Goal: Task Accomplishment & Management: Manage account settings

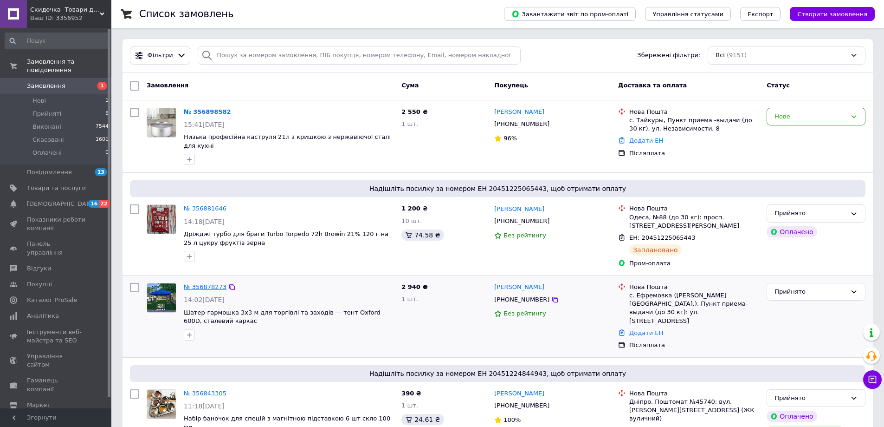
click at [206, 283] on link "№ 356878273" at bounding box center [205, 286] width 43 height 7
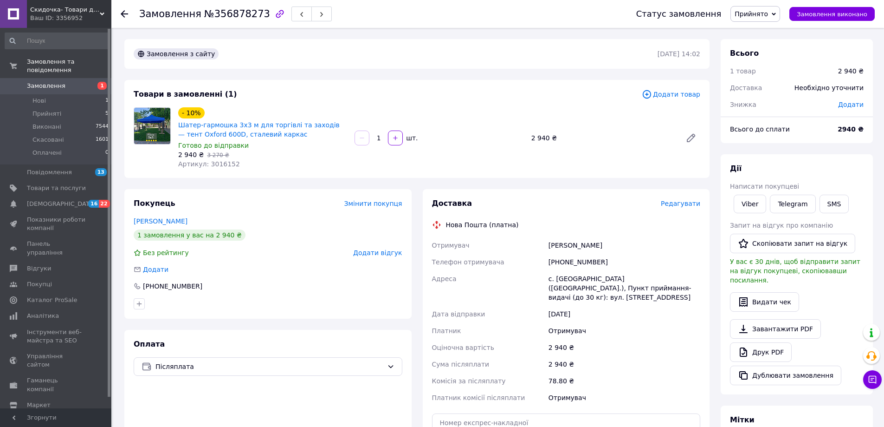
click at [684, 202] on span "Редагувати" at bounding box center [680, 203] width 39 height 7
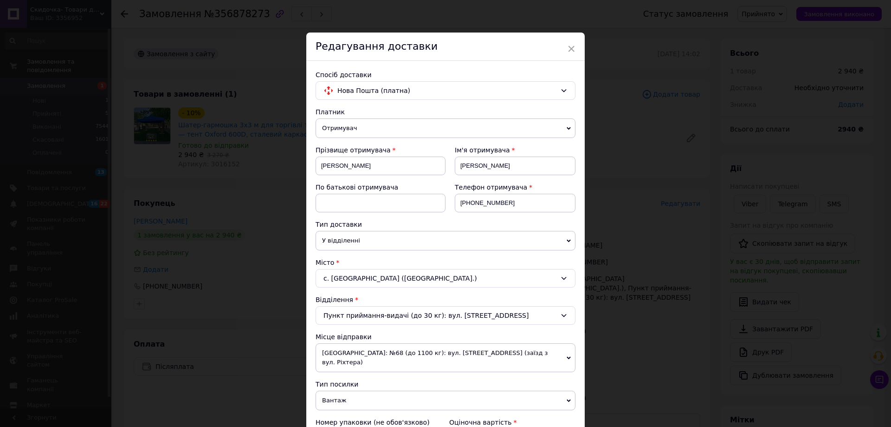
click at [571, 47] on span "×" at bounding box center [571, 49] width 8 height 16
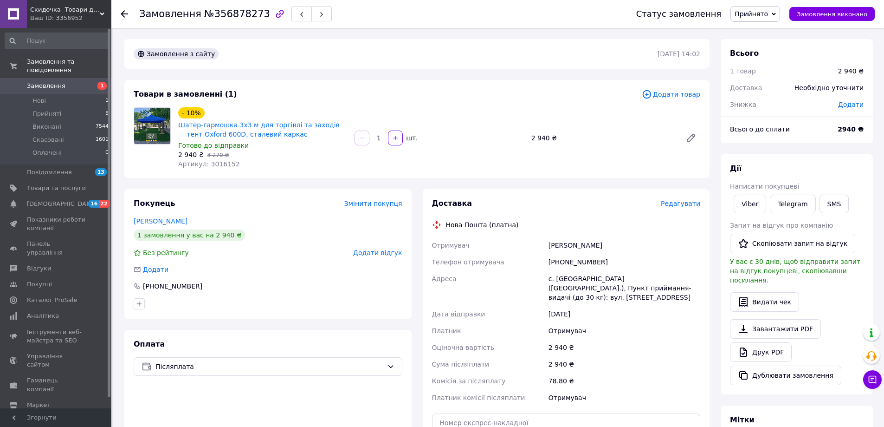
click at [292, 405] on div "Оплата Післяплата" at bounding box center [267, 417] width 287 height 175
click at [671, 208] on div "Редагувати" at bounding box center [680, 203] width 39 height 9
click at [677, 204] on span "Редагувати" at bounding box center [680, 203] width 39 height 7
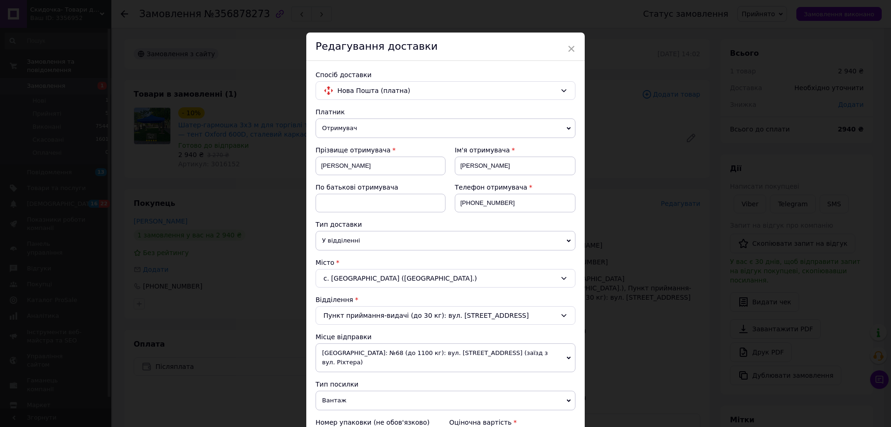
click at [347, 278] on div "с. Єфремівка (Миколаївська обл.)" at bounding box center [446, 278] width 260 height 19
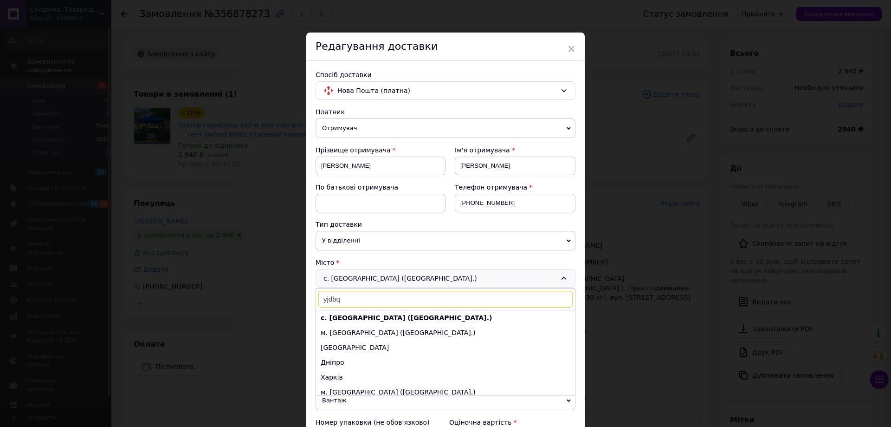
type input "yjdbq ,"
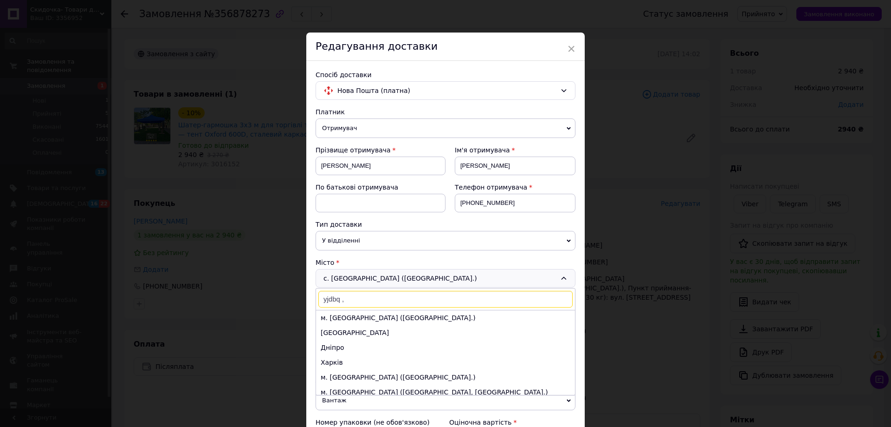
drag, startPoint x: 351, startPoint y: 296, endPoint x: 301, endPoint y: 306, distance: 51.3
click at [301, 309] on div "× Редагування доставки Спосіб доставки Нова Пошта (платна) Платник Отримувач Ві…" at bounding box center [445, 213] width 891 height 427
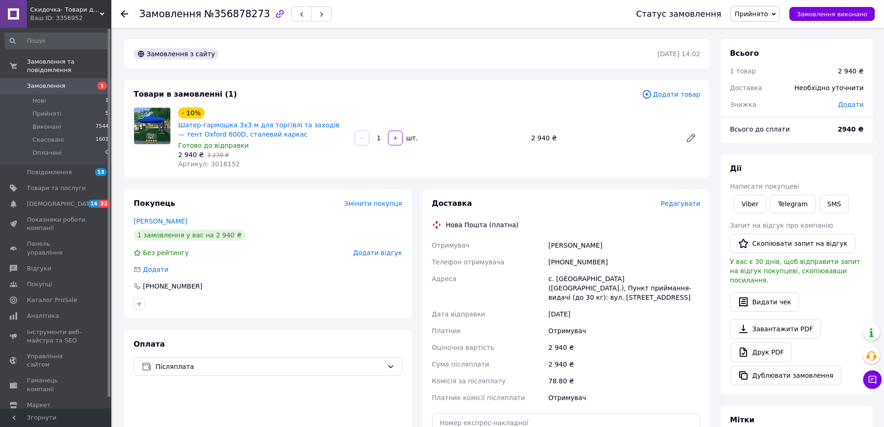
click at [686, 201] on span "Редагувати" at bounding box center [680, 203] width 39 height 7
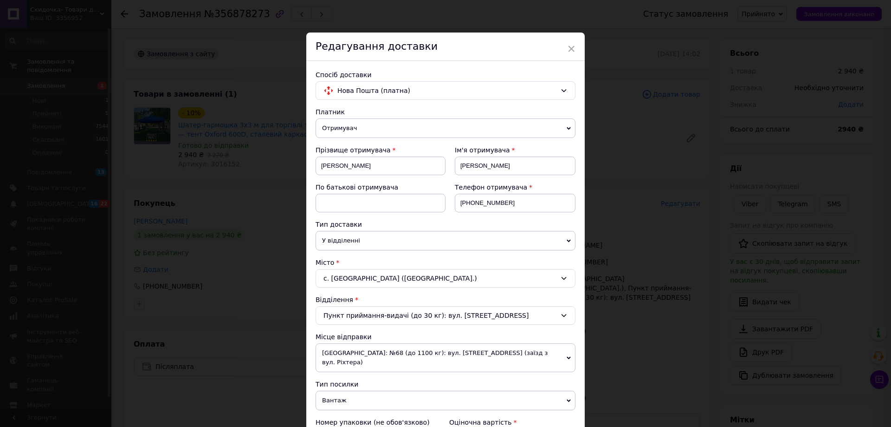
drag, startPoint x: 352, startPoint y: 278, endPoint x: 343, endPoint y: 283, distance: 10.8
click at [353, 279] on div "с. Єфремівка (Миколаївська обл.)" at bounding box center [446, 278] width 260 height 19
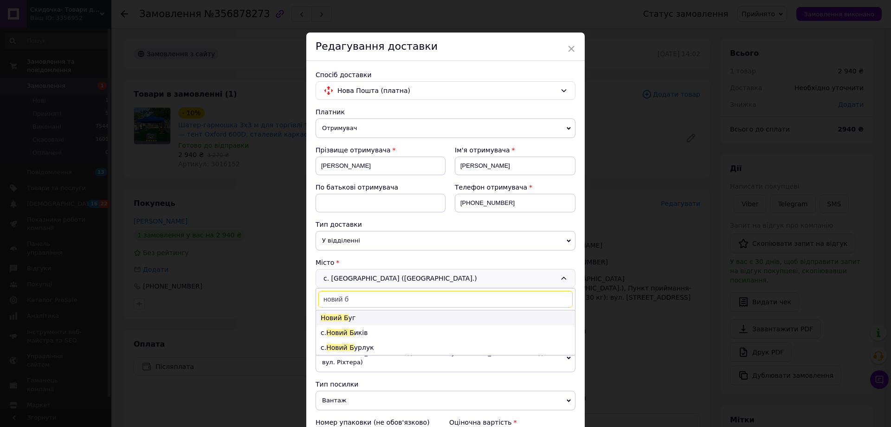
type input "новий б"
click at [342, 317] on span "Новий Б" at bounding box center [335, 317] width 28 height 7
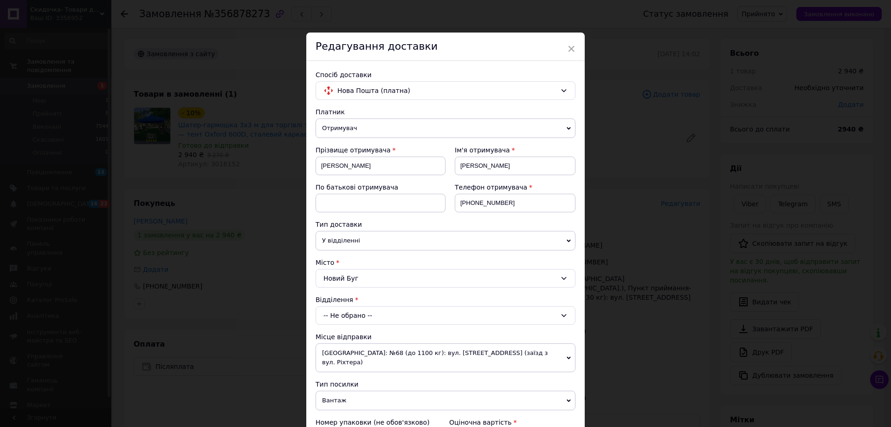
click at [370, 317] on div "-- Не обрано --" at bounding box center [446, 315] width 260 height 19
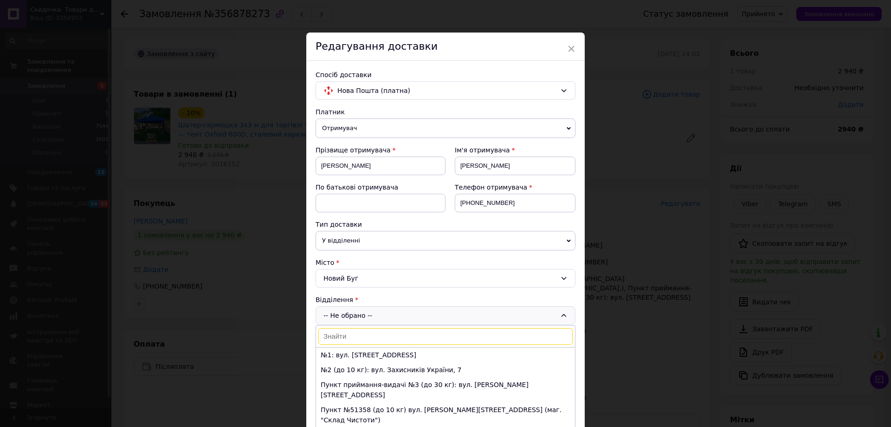
click at [376, 352] on li "№1: вул. Героїв Небесної Сотні,1б" at bounding box center [445, 354] width 259 height 15
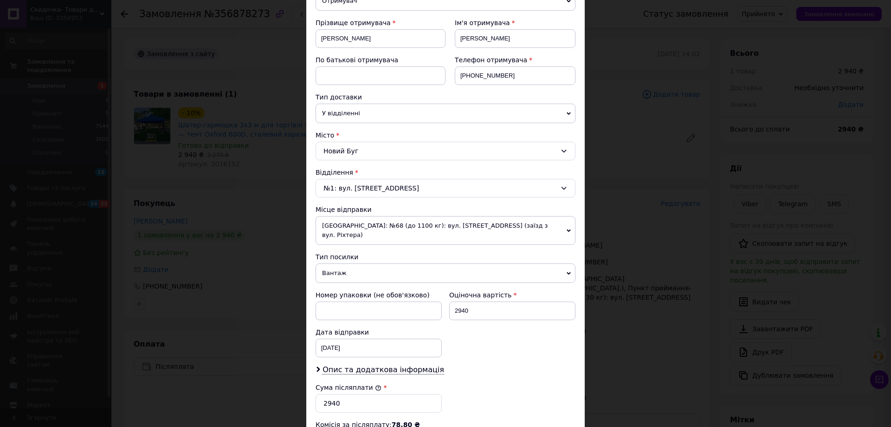
scroll to position [282, 0]
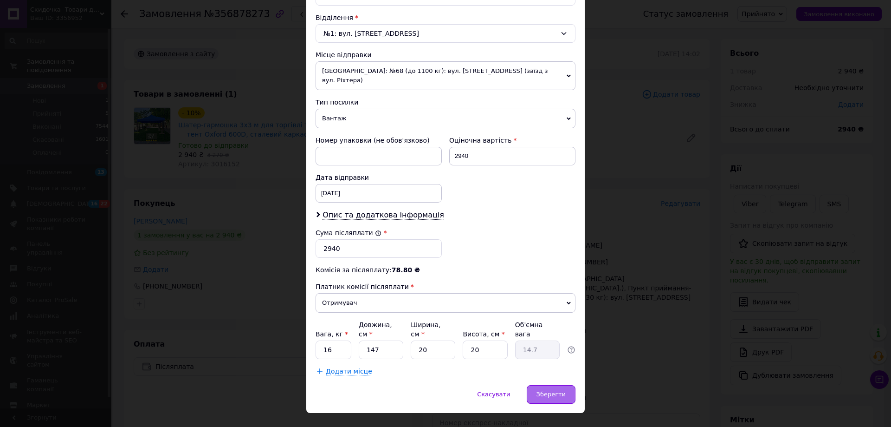
click at [546, 390] on span "Зберегти" at bounding box center [551, 393] width 29 height 7
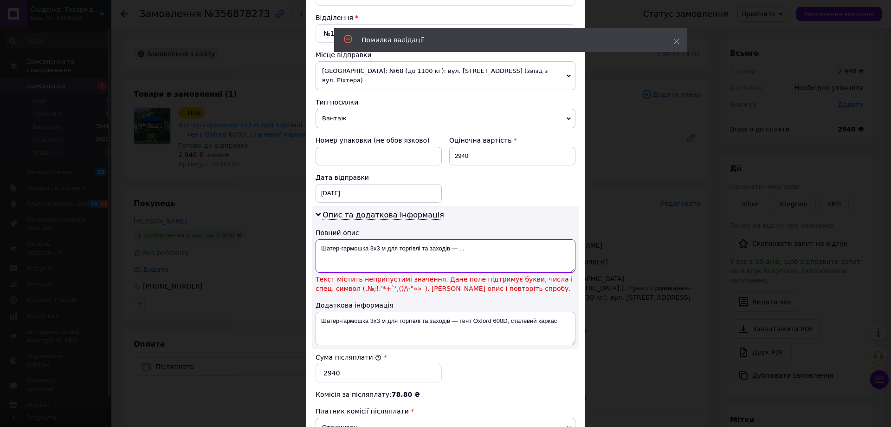
click at [458, 242] on textarea "Шатер-гармошка 3х3 м для торгівлі та заходів — ..." at bounding box center [446, 255] width 260 height 33
drag, startPoint x: 471, startPoint y: 242, endPoint x: 470, endPoint y: 247, distance: 4.8
click at [471, 242] on textarea "Шатер-гармошка 3х3 м для торгівлі та заходів — ..." at bounding box center [446, 255] width 260 height 33
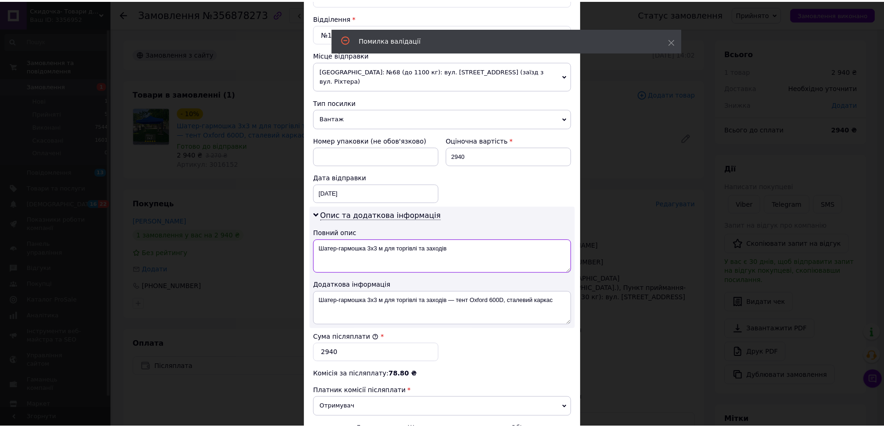
scroll to position [386, 0]
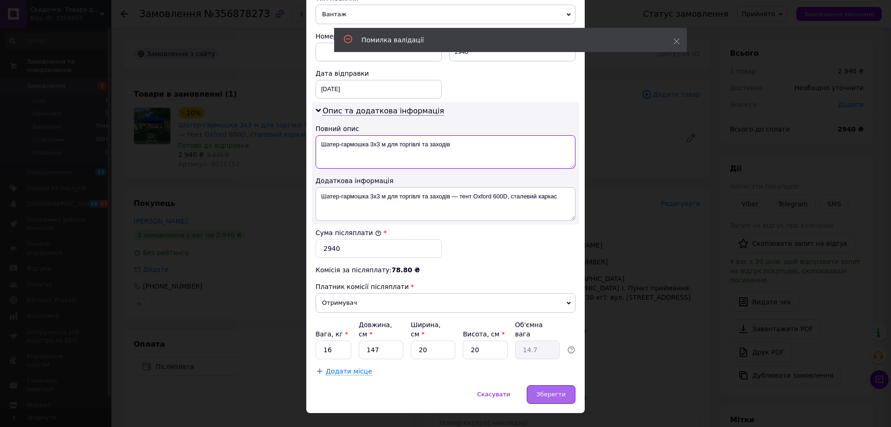
type textarea "Шатер-гармошка 3х3 м для торгівлі та заходів"
click at [545, 390] on span "Зберегти" at bounding box center [551, 393] width 29 height 7
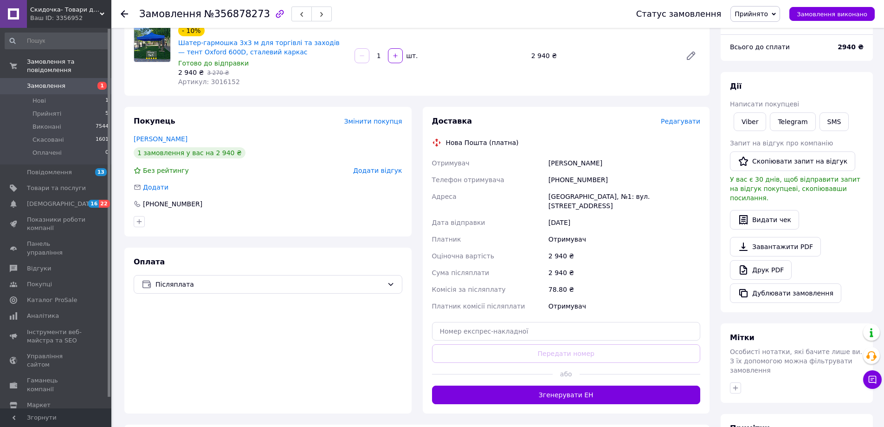
scroll to position [93, 0]
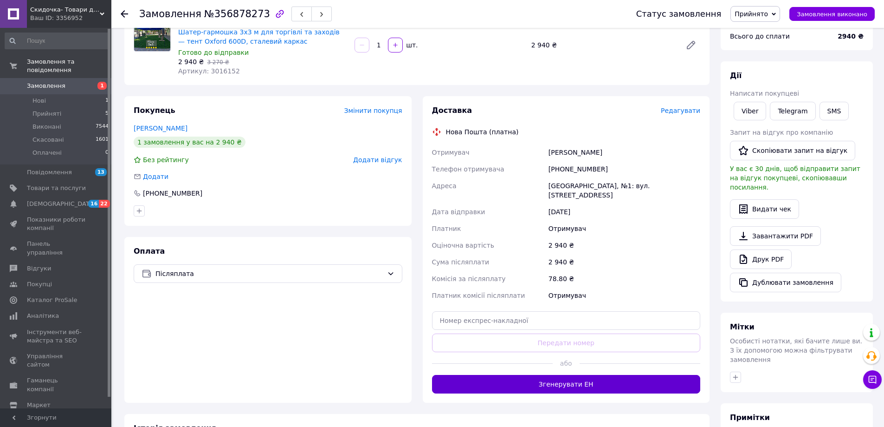
click at [571, 378] on button "Згенерувати ЕН" at bounding box center [566, 384] width 269 height 19
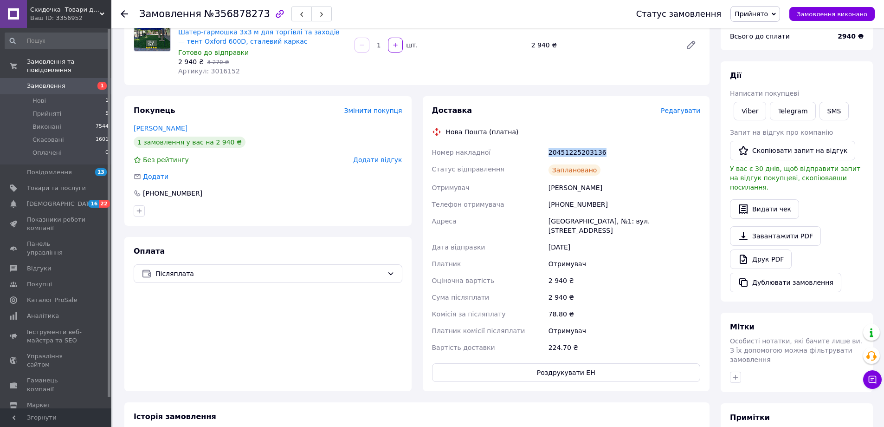
drag, startPoint x: 547, startPoint y: 152, endPoint x: 608, endPoint y: 154, distance: 60.8
click at [608, 154] on div "20451225203136" at bounding box center [625, 152] width 156 height 17
copy div "20451225203136"
drag, startPoint x: 198, startPoint y: 171, endPoint x: 221, endPoint y: 169, distance: 22.9
click at [198, 172] on div "Додати" at bounding box center [268, 176] width 269 height 9
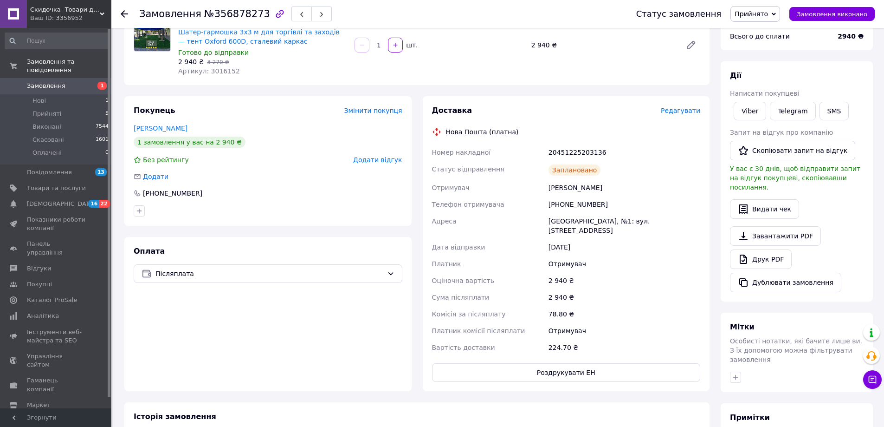
click at [125, 15] on icon at bounding box center [124, 13] width 7 height 7
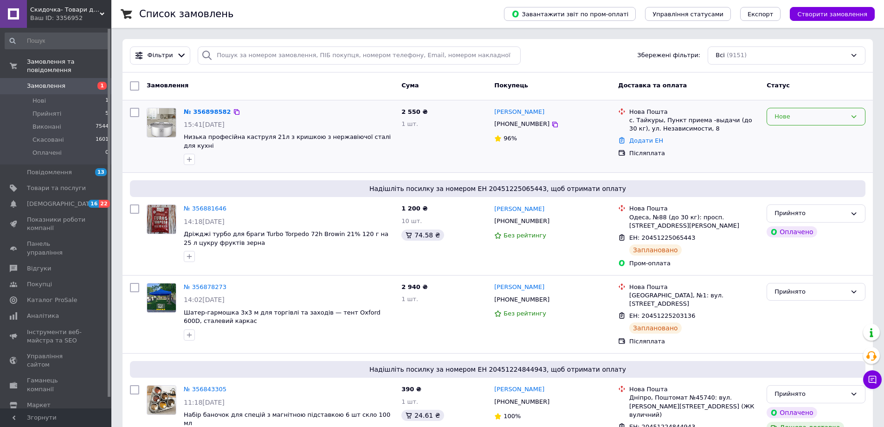
click at [811, 121] on div "Нове" at bounding box center [811, 117] width 72 height 10
click at [805, 131] on li "Прийнято" at bounding box center [816, 135] width 98 height 17
click at [207, 182] on div "Надішліть посилку за номером ЕН 20451225065443, щоб отримати оплату" at bounding box center [498, 188] width 736 height 17
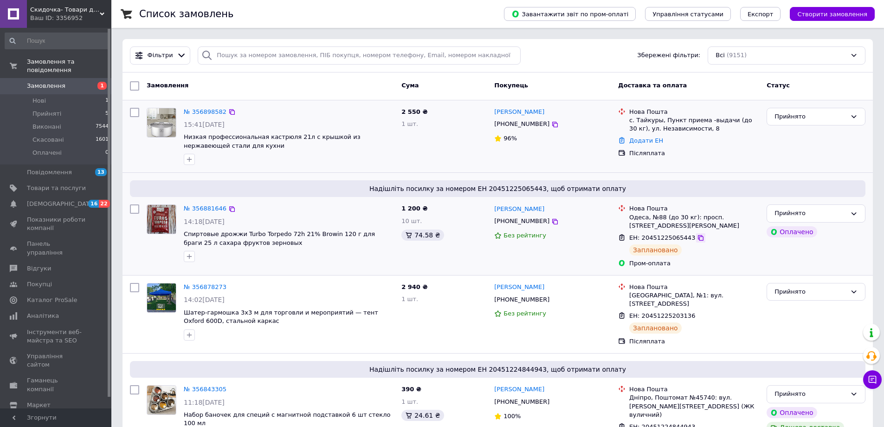
click at [697, 239] on icon at bounding box center [700, 237] width 7 height 7
click at [82, 8] on span "Скидочка- Товари для дому" at bounding box center [65, 10] width 70 height 8
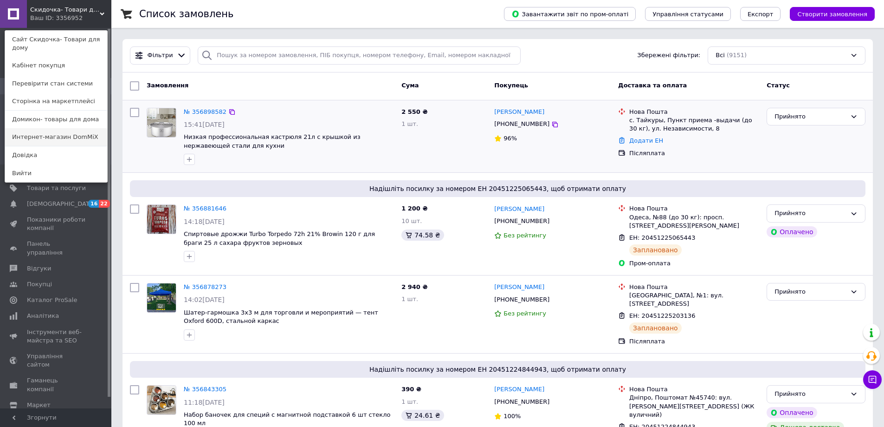
click at [70, 128] on link "Интернет-магазин DomMiX" at bounding box center [56, 137] width 102 height 18
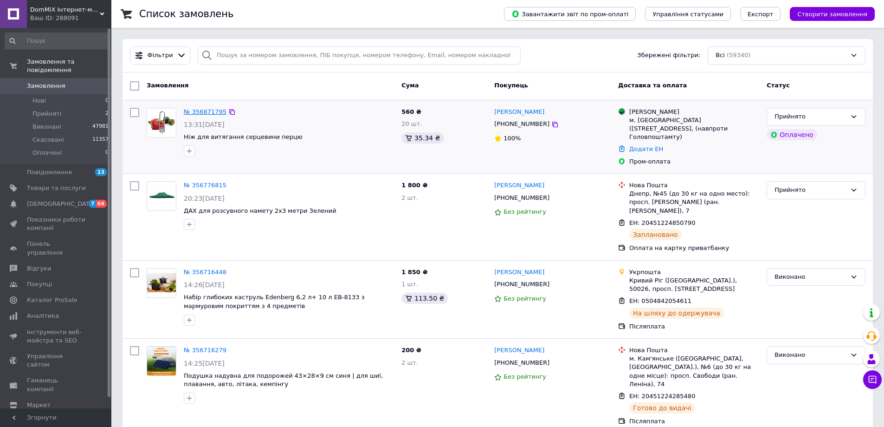
click at [200, 113] on link "№ 356871795" at bounding box center [205, 111] width 43 height 7
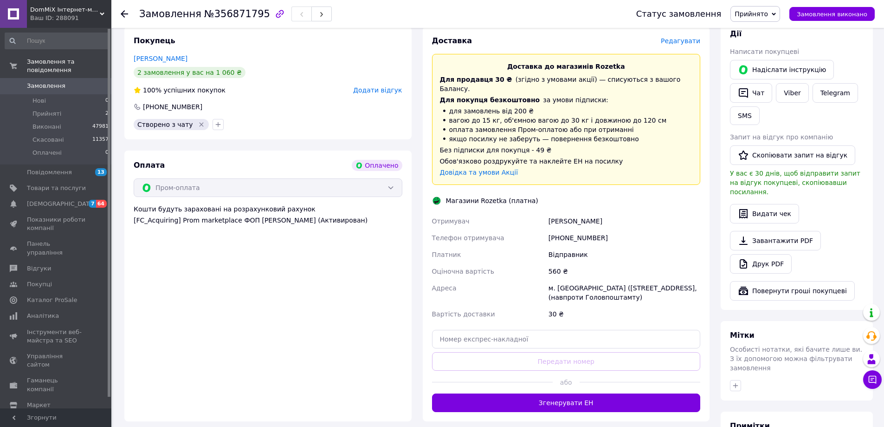
scroll to position [232, 0]
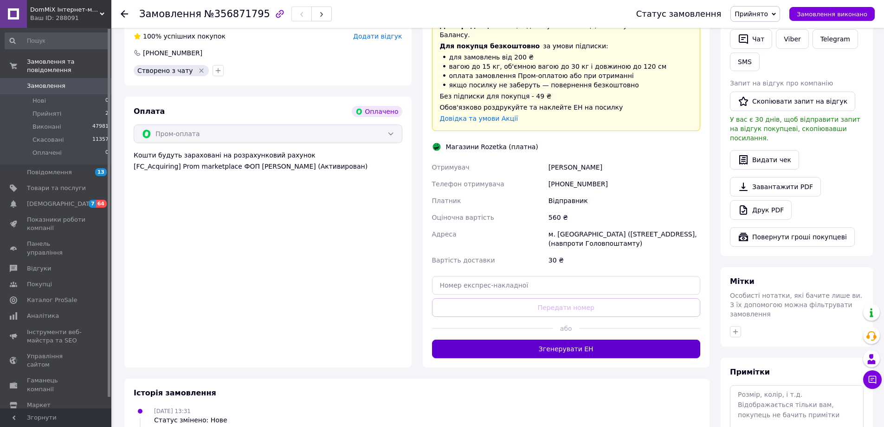
click at [577, 339] on button "Згенерувати ЕН" at bounding box center [566, 348] width 269 height 19
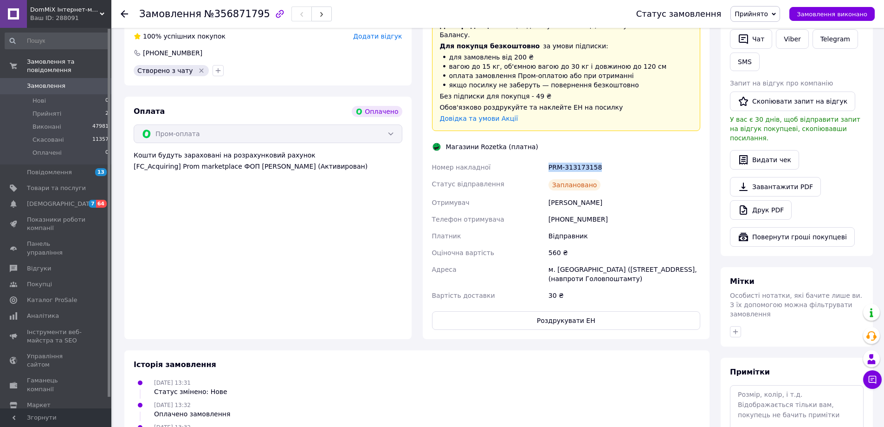
drag, startPoint x: 587, startPoint y: 156, endPoint x: 627, endPoint y: 156, distance: 39.9
click at [627, 159] on div "Номер накладної PRM-313173158 Статус відправлення Заплановано Отримувач [PERSON…" at bounding box center [566, 231] width 272 height 145
copy div "Номер накладної PRM-313173158"
click at [743, 57] on button "SMS" at bounding box center [745, 61] width 30 height 19
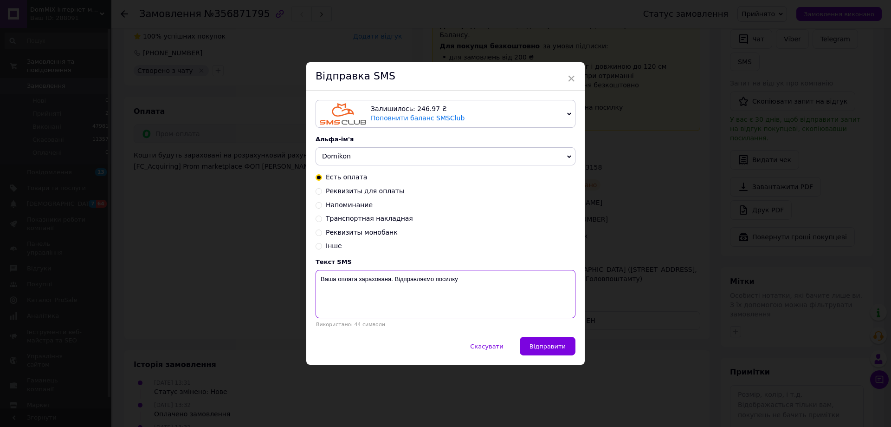
click at [500, 275] on textarea "Ваша оплата зарахована. Відправляємо посилку" at bounding box center [446, 294] width 260 height 48
paste textarea "PRM-313173158"
drag, startPoint x: 318, startPoint y: 287, endPoint x: 325, endPoint y: 300, distance: 14.5
click at [318, 288] on textarea "Ваша оплата зарахована. Відправляємо посилку PRM-313173158" at bounding box center [446, 294] width 260 height 48
type textarea "Ваша оплата зарахована. Відправляємо посилку PRM-313173158"
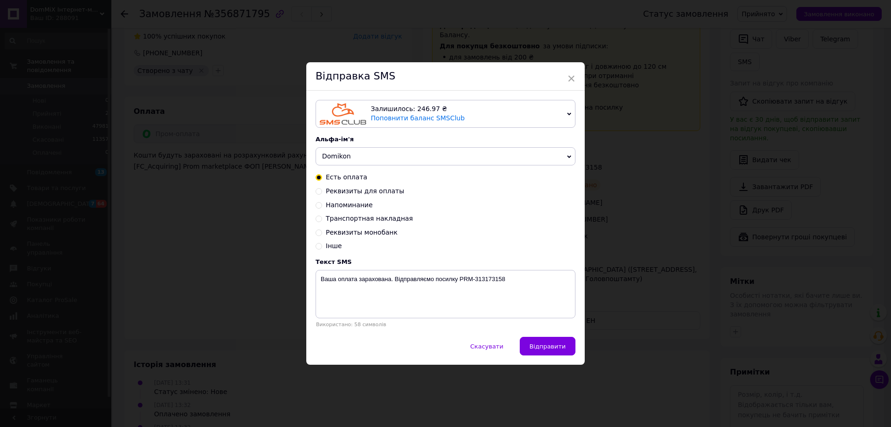
drag, startPoint x: 544, startPoint y: 344, endPoint x: 330, endPoint y: 163, distance: 279.7
click at [330, 163] on div "Відправка SMS Залишилось: 246.97 ₴ Поповнити баланс SMSClub Підключити LetsAds …" at bounding box center [445, 213] width 279 height 302
click at [331, 155] on span "Domikon" at bounding box center [336, 155] width 29 height 7
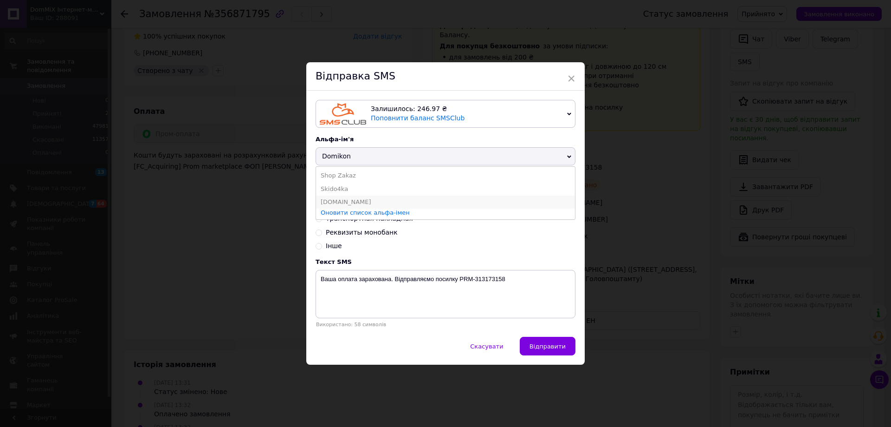
click at [337, 200] on li "DomMiX.top" at bounding box center [445, 201] width 259 height 13
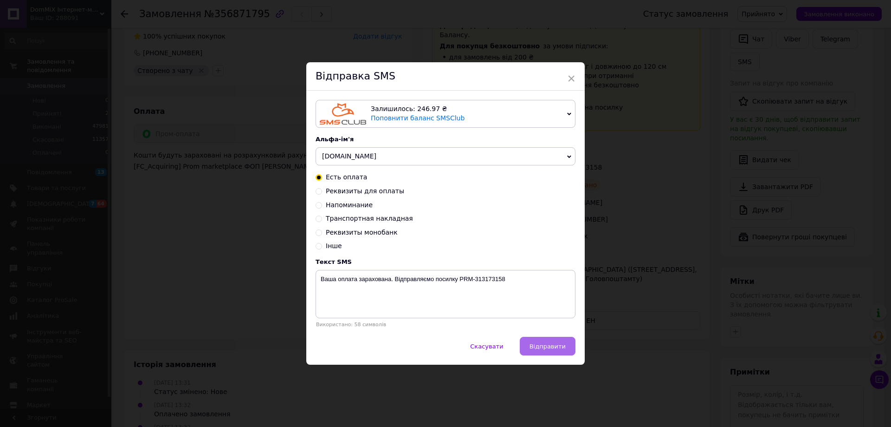
click at [545, 345] on span "Відправити" at bounding box center [548, 346] width 36 height 7
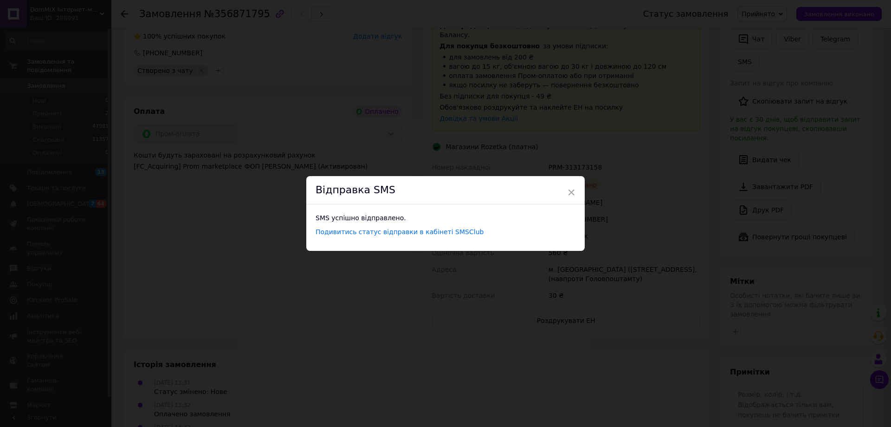
drag, startPoint x: 181, startPoint y: 178, endPoint x: 208, endPoint y: 188, distance: 28.4
click at [181, 178] on div "× Відправка SMS SMS успішно відправлено. Подивитись статус відправки в кабінеті…" at bounding box center [445, 213] width 891 height 427
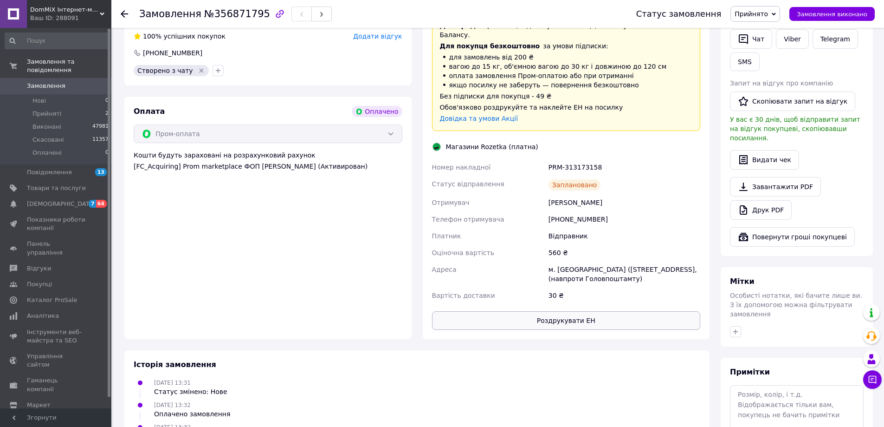
click at [576, 311] on button "Роздрукувати ЕН" at bounding box center [566, 320] width 269 height 19
click at [121, 14] on use at bounding box center [124, 13] width 7 height 7
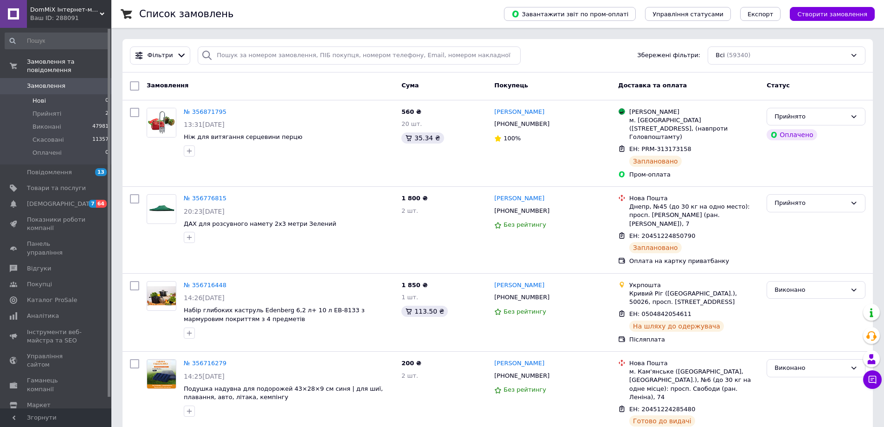
click at [54, 94] on li "Нові 0" at bounding box center [57, 100] width 114 height 13
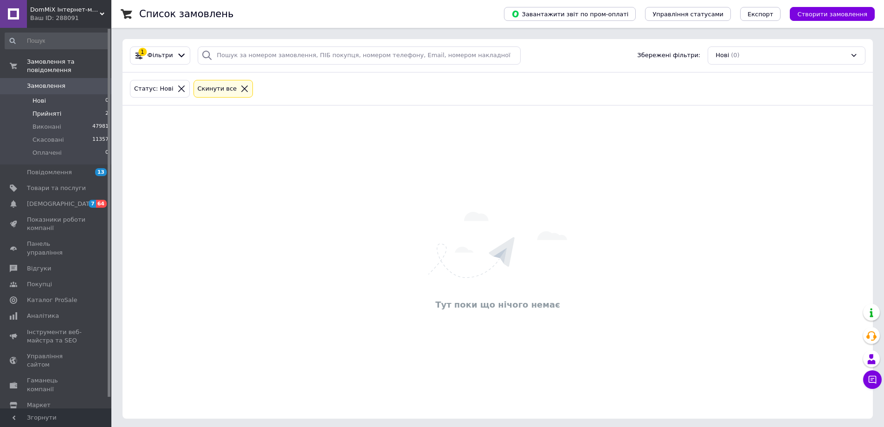
click at [58, 107] on li "Прийняті 2" at bounding box center [57, 113] width 114 height 13
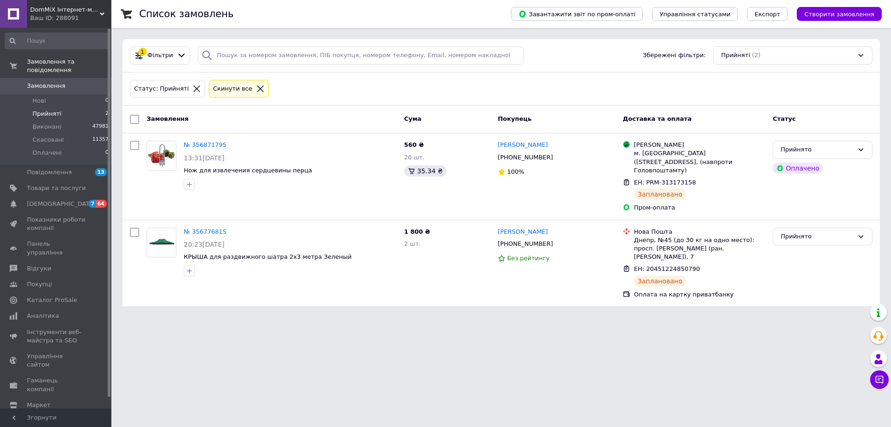
click at [74, 13] on span "DomMiX Інтернет-магазин" at bounding box center [65, 10] width 70 height 8
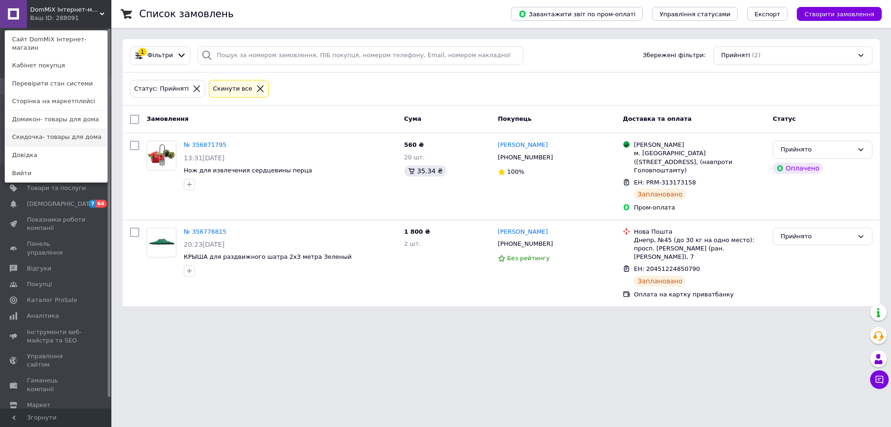
click at [61, 128] on link "Скидочка- товары для дома" at bounding box center [56, 137] width 102 height 18
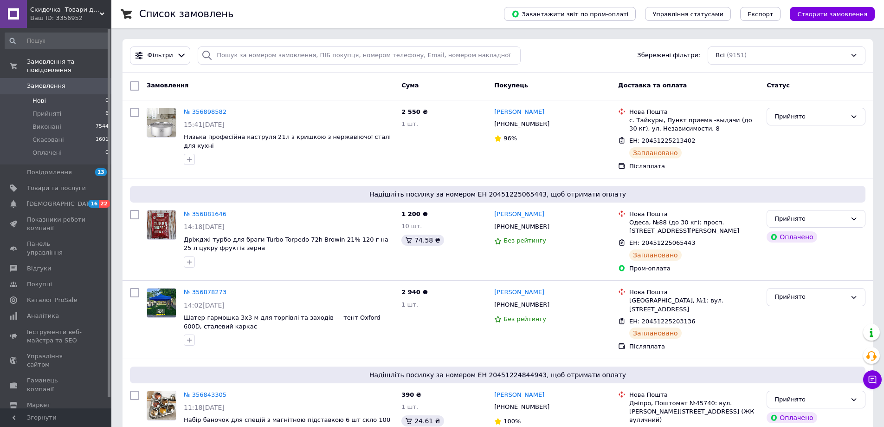
click at [52, 94] on li "Нові 0" at bounding box center [57, 100] width 114 height 13
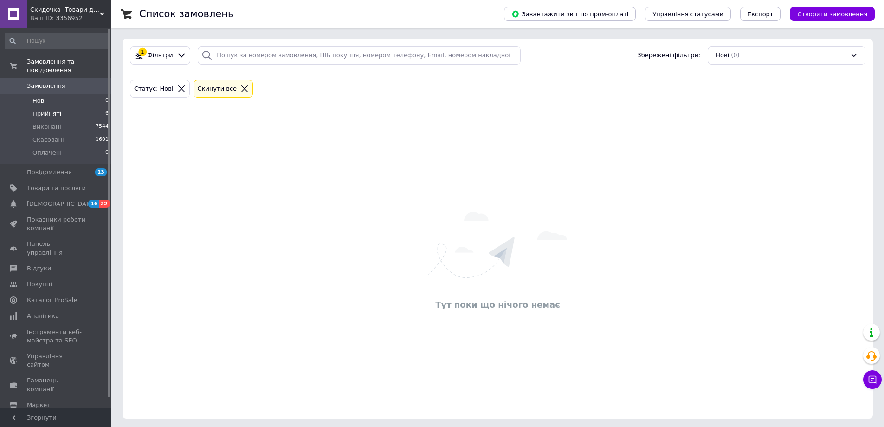
click at [85, 108] on li "Прийняті 6" at bounding box center [57, 113] width 114 height 13
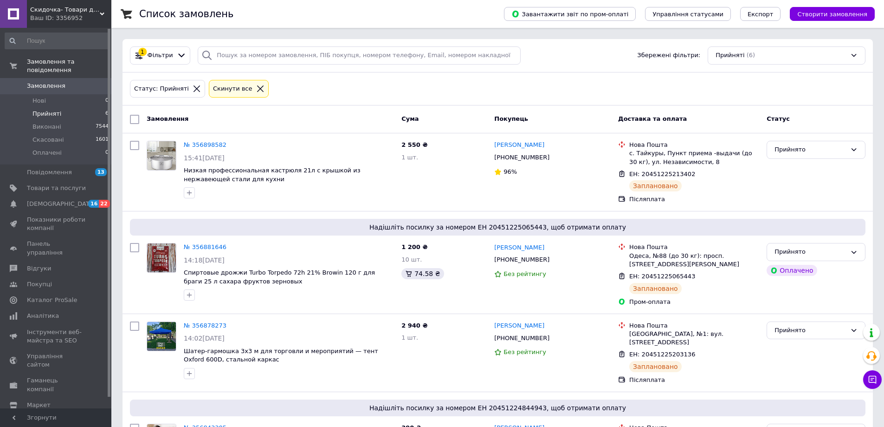
click at [52, 16] on div "Ваш ID: 3356952" at bounding box center [70, 18] width 81 height 8
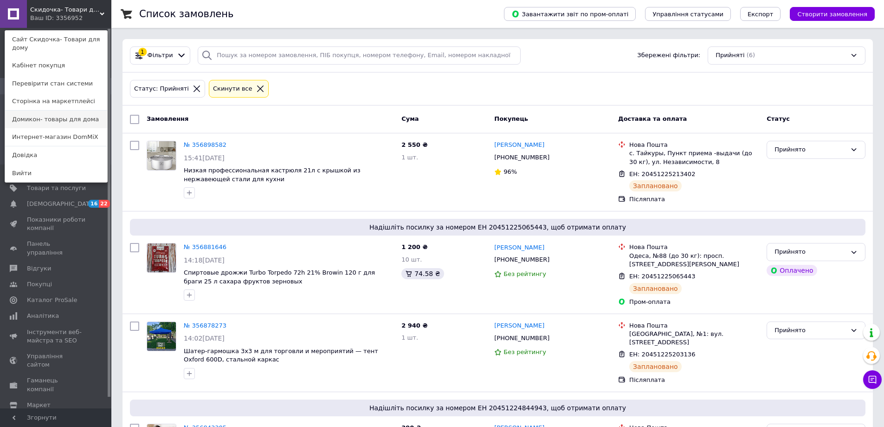
click at [58, 110] on link "Домикон- товары для дома" at bounding box center [56, 119] width 102 height 18
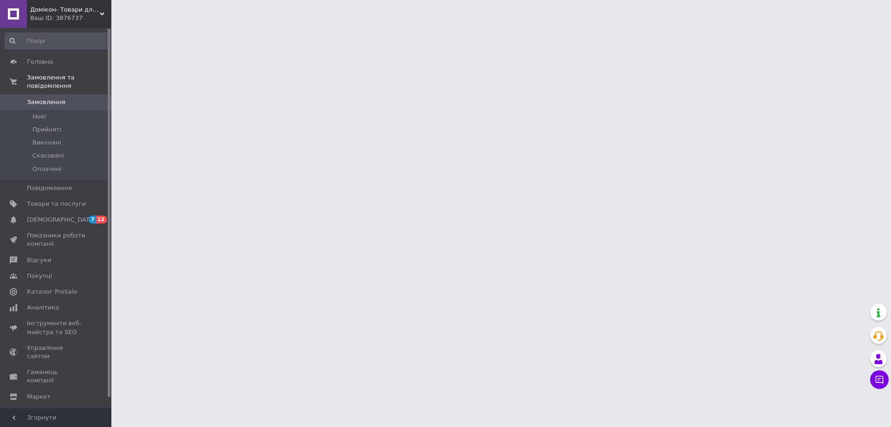
click at [143, 23] on html "Домікон- Товари для дому Ваш ID: 3876737 Сайт Домікон- Товари для дому Кабінет …" at bounding box center [445, 11] width 891 height 23
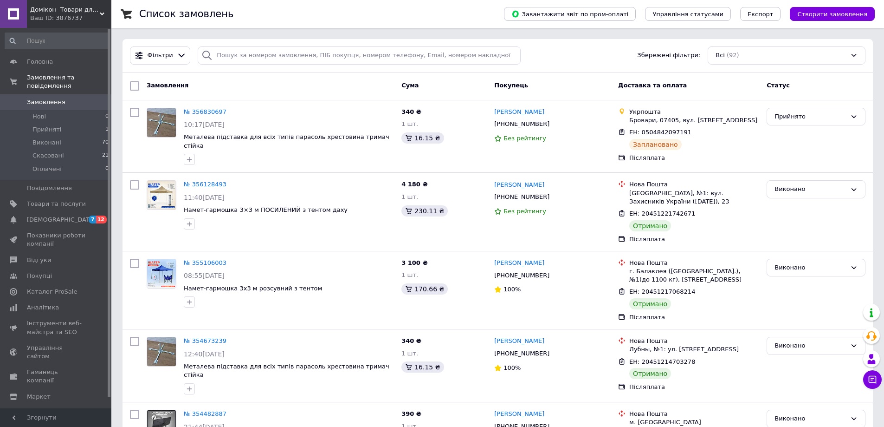
click at [66, 19] on div "Ваш ID: 3876737" at bounding box center [70, 18] width 81 height 8
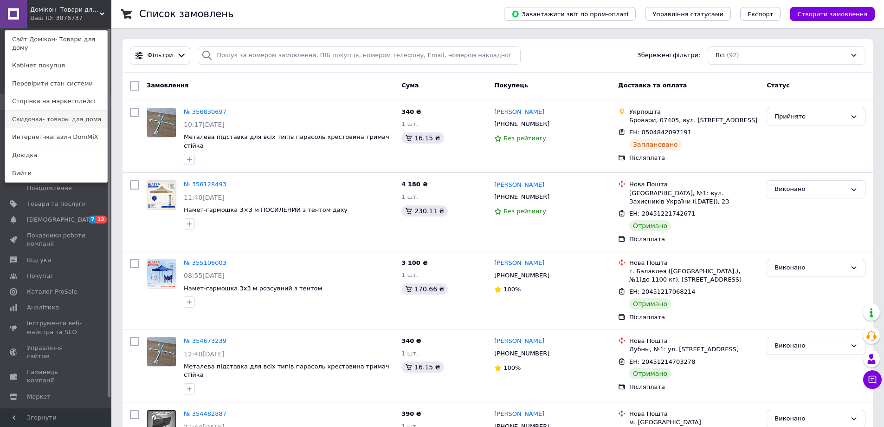
click at [57, 110] on link "Скидочка- товары для дома" at bounding box center [56, 119] width 102 height 18
